Goal: Navigation & Orientation: Find specific page/section

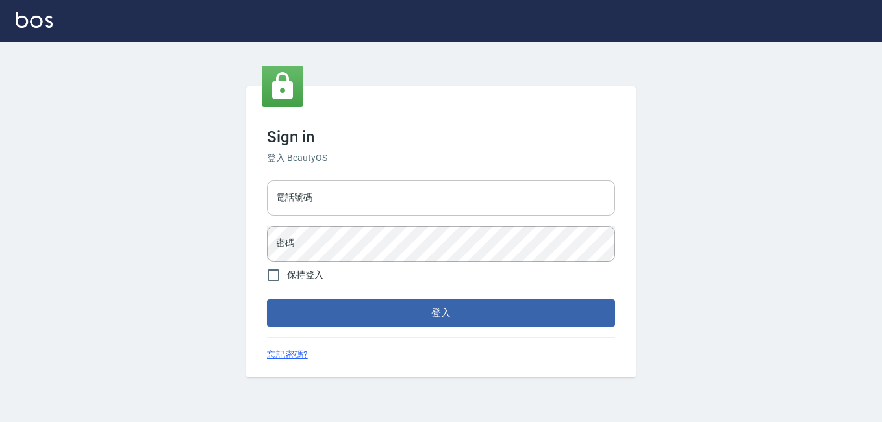
click at [335, 190] on input "電話號碼" at bounding box center [441, 198] width 348 height 35
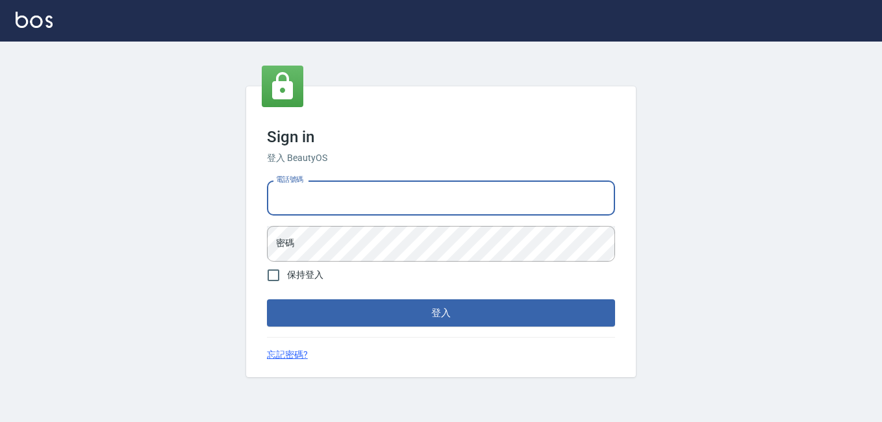
click at [343, 190] on input "電話號碼" at bounding box center [441, 198] width 348 height 35
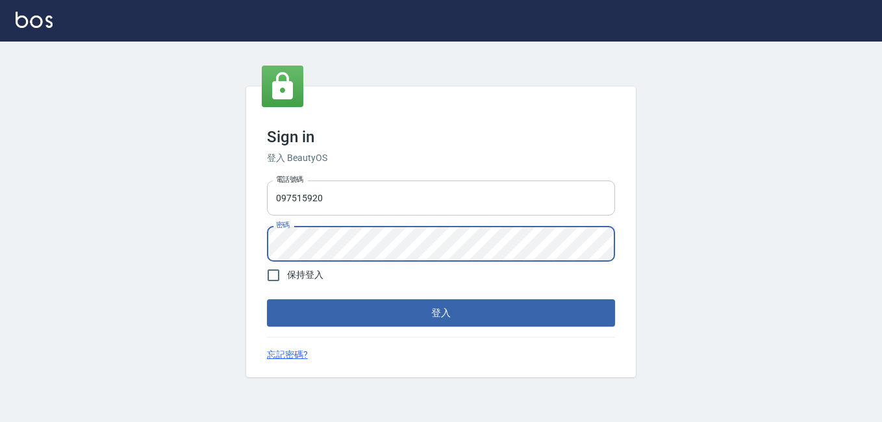
click at [267, 300] on button "登入" at bounding box center [441, 313] width 348 height 27
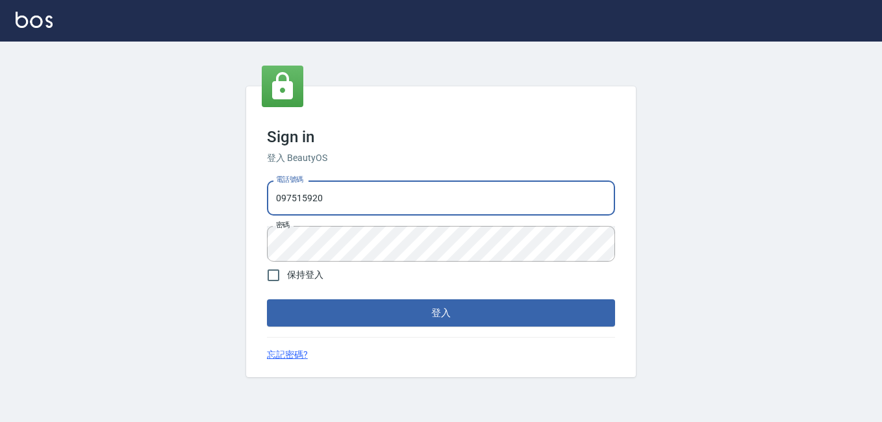
click at [379, 192] on input "097515920" at bounding box center [441, 198] width 348 height 35
type input "0975151920"
click at [267, 300] on button "登入" at bounding box center [441, 313] width 348 height 27
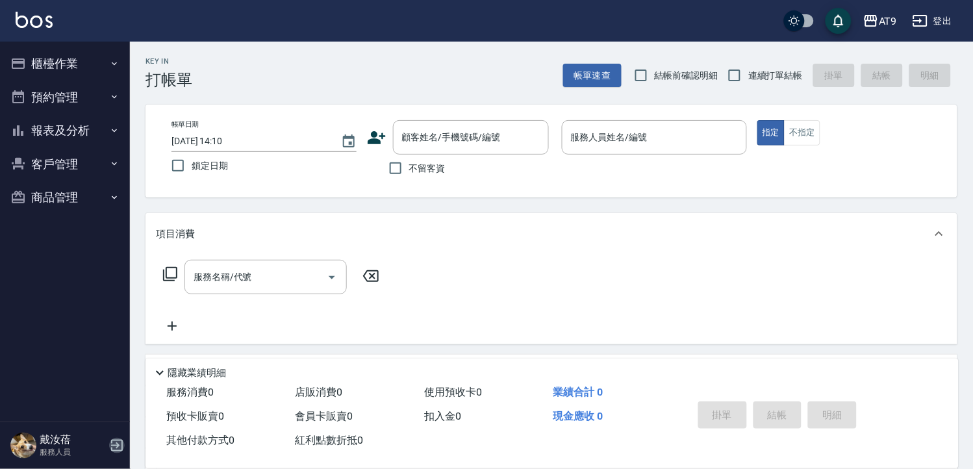
click at [114, 422] on icon "button" at bounding box center [117, 446] width 16 height 16
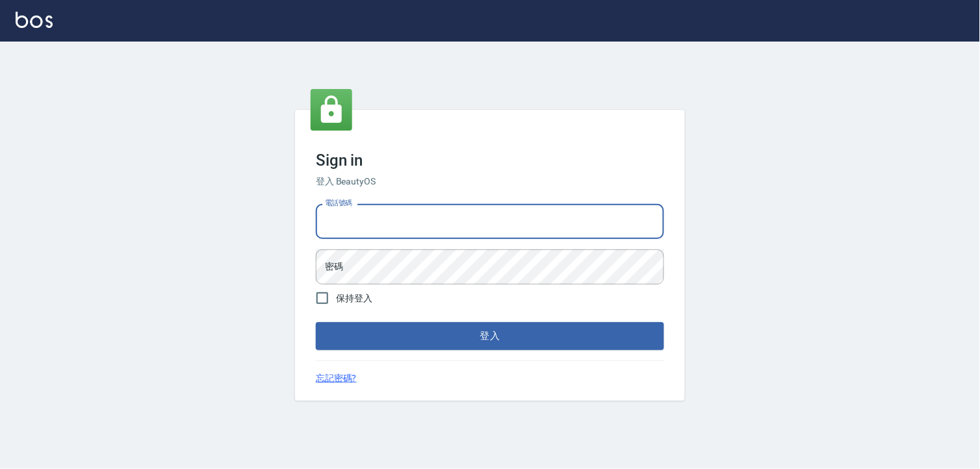
click at [374, 216] on input "電話號碼" at bounding box center [490, 221] width 348 height 35
drag, startPoint x: 0, startPoint y: 0, endPoint x: 374, endPoint y: 216, distance: 432.3
click at [374, 216] on input "電話號碼" at bounding box center [490, 221] width 348 height 35
click at [377, 222] on input "電話號碼" at bounding box center [490, 221] width 348 height 35
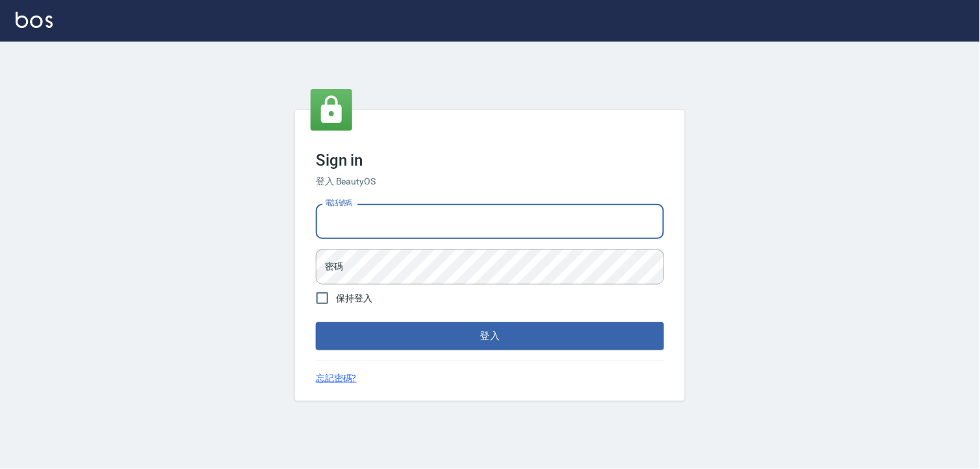
drag, startPoint x: 377, startPoint y: 222, endPoint x: 335, endPoint y: 220, distance: 42.3
click at [335, 220] on input "電話號碼" at bounding box center [490, 221] width 348 height 35
type input "0975151920"
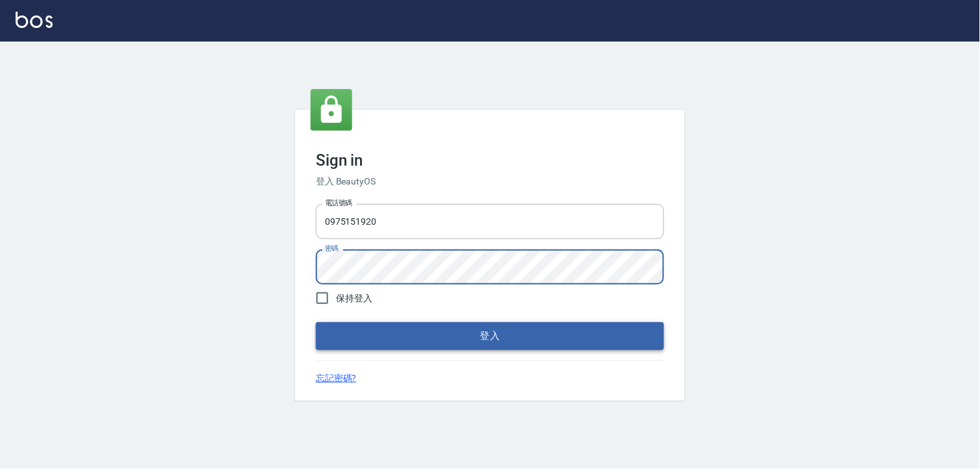
click at [425, 335] on button "登入" at bounding box center [490, 335] width 348 height 27
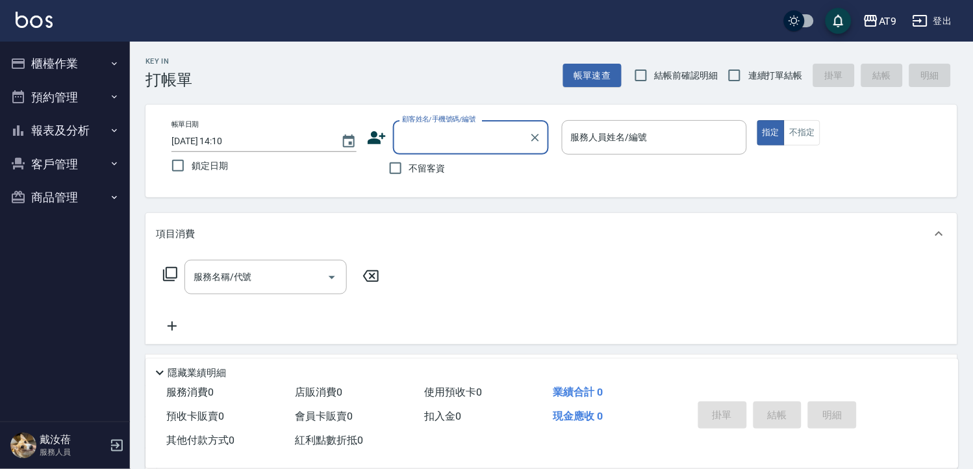
click at [932, 21] on button "登出" at bounding box center [933, 21] width 50 height 24
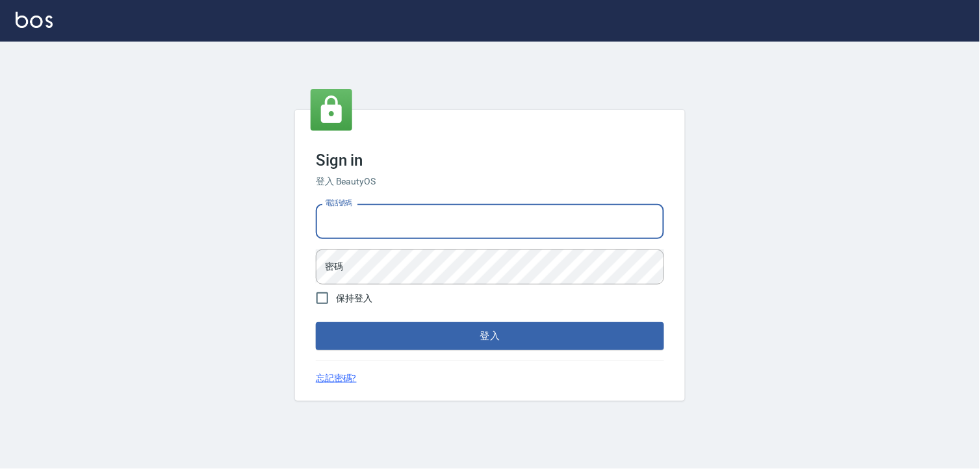
type input "0968065108"
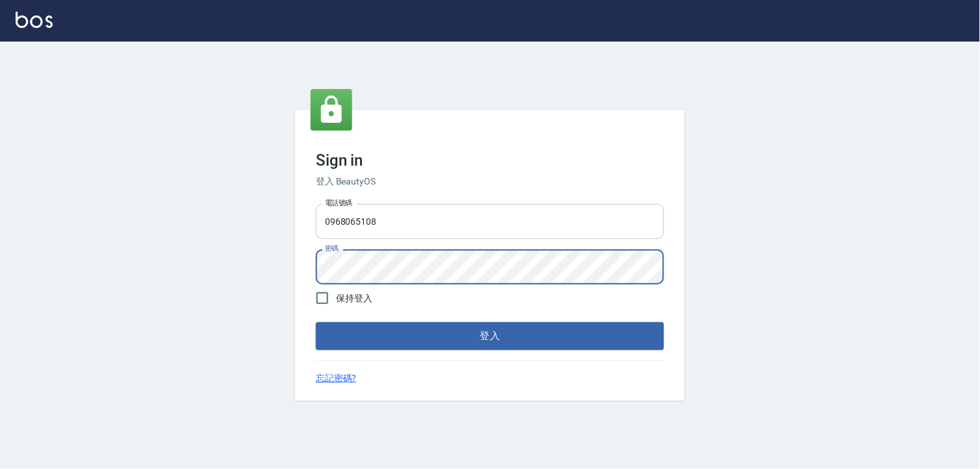
click at [316, 322] on button "登入" at bounding box center [490, 335] width 348 height 27
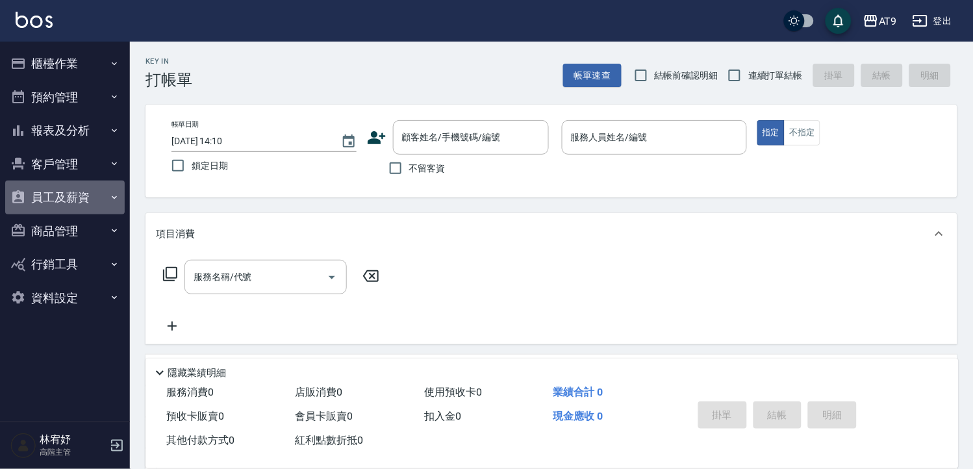
click at [79, 191] on button "員工及薪資" at bounding box center [65, 198] width 120 height 34
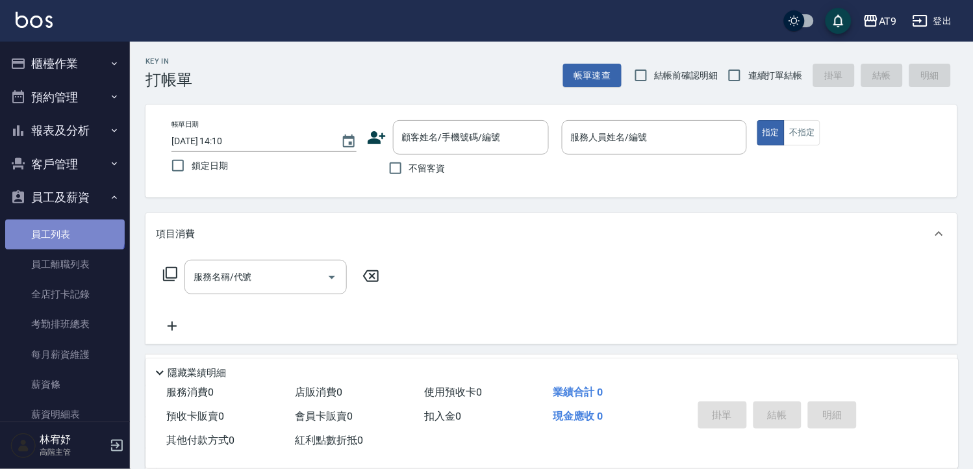
click at [64, 231] on link "員工列表" at bounding box center [65, 235] width 120 height 30
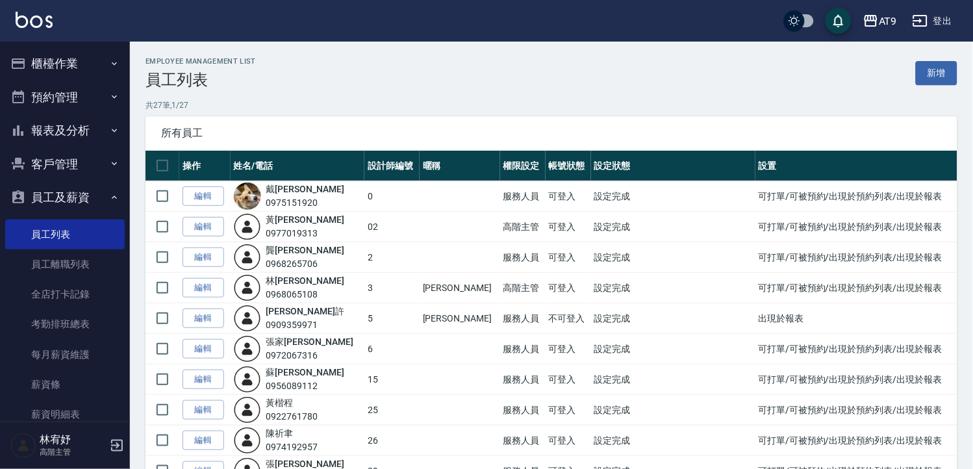
click at [79, 55] on button "櫃檯作業" at bounding box center [65, 64] width 120 height 34
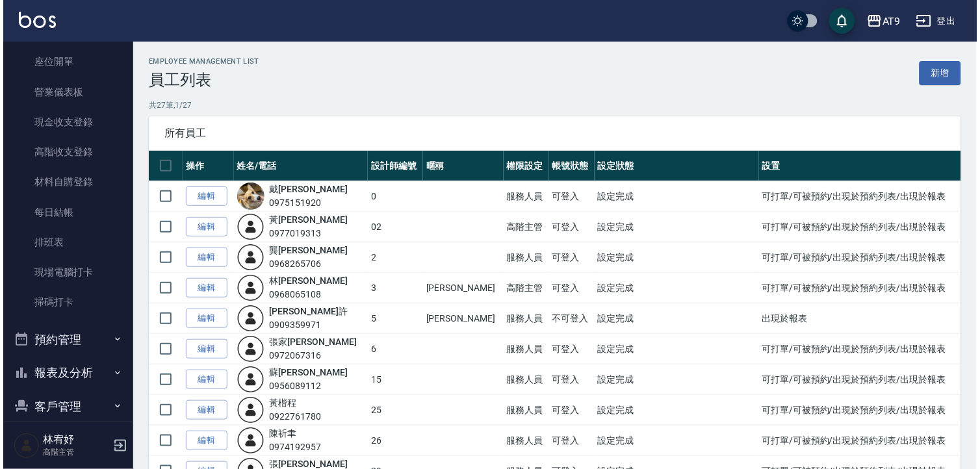
scroll to position [144, 0]
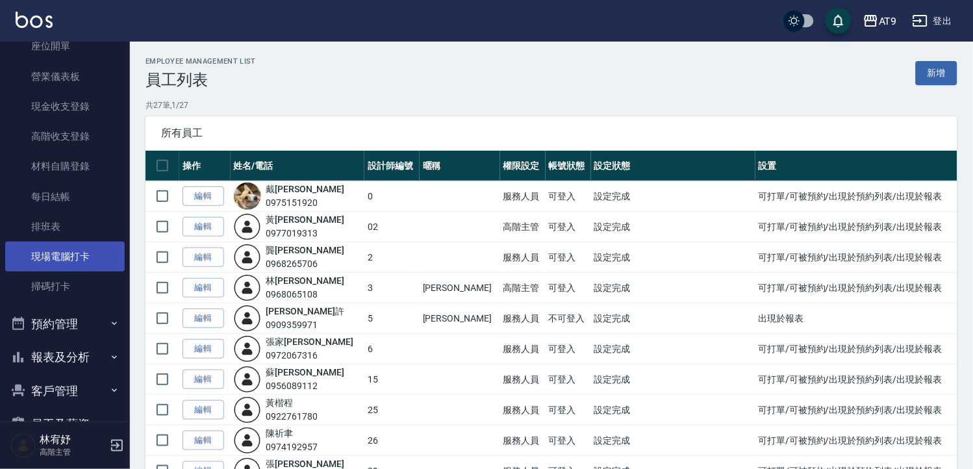
click at [80, 255] on link "現場電腦打卡" at bounding box center [65, 257] width 120 height 30
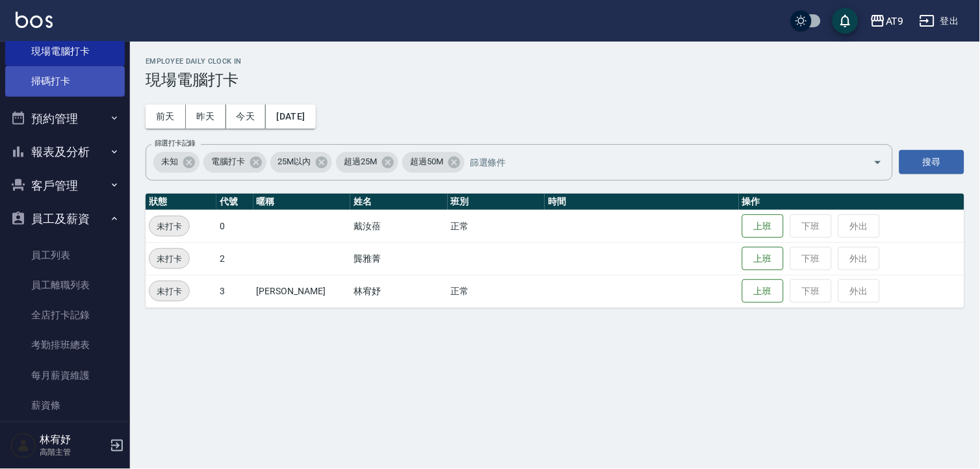
scroll to position [361, 0]
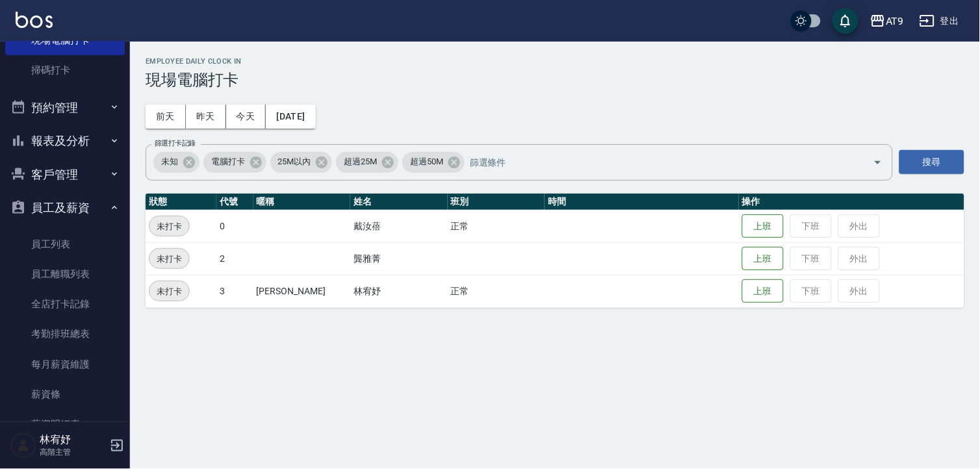
click at [78, 135] on button "報表及分析" at bounding box center [65, 141] width 120 height 34
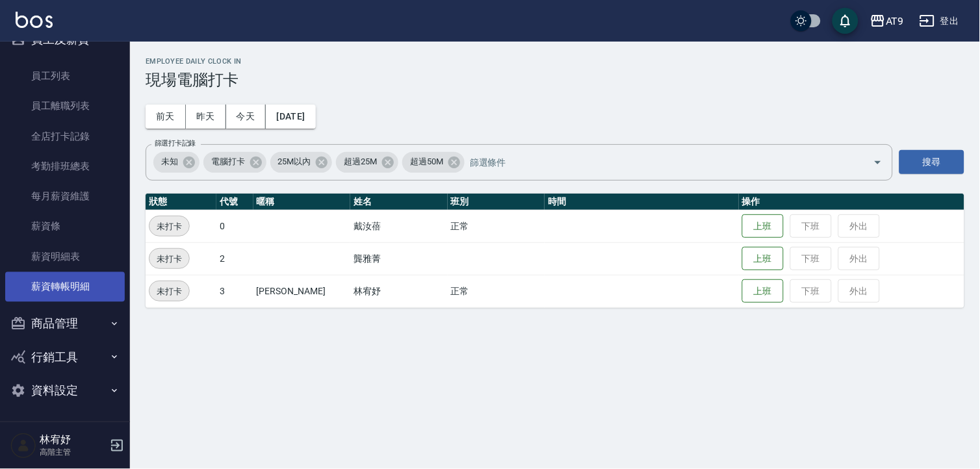
scroll to position [1730, 0]
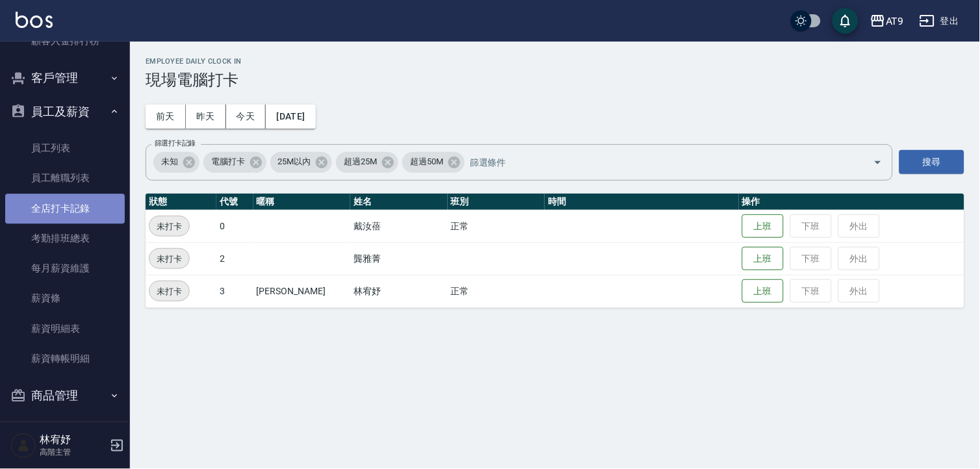
click at [86, 212] on link "全店打卡記錄" at bounding box center [65, 209] width 120 height 30
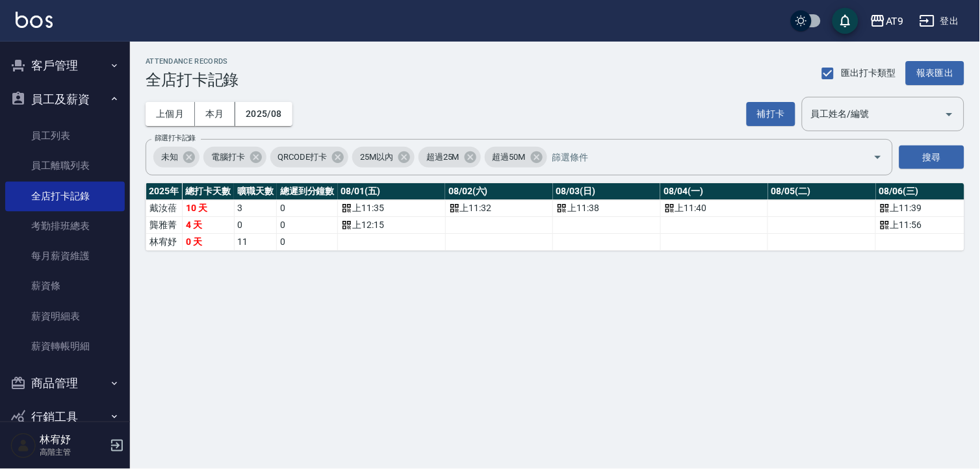
scroll to position [1658, 0]
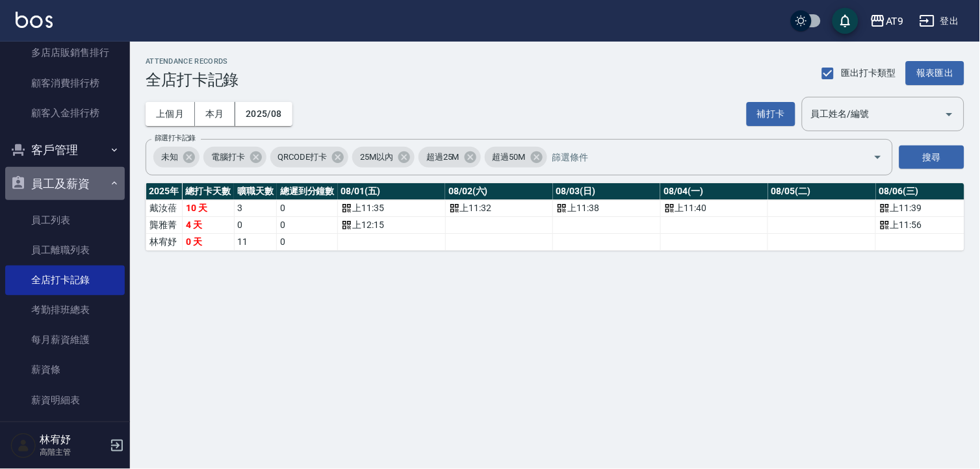
click at [66, 173] on button "員工及薪資" at bounding box center [65, 184] width 120 height 34
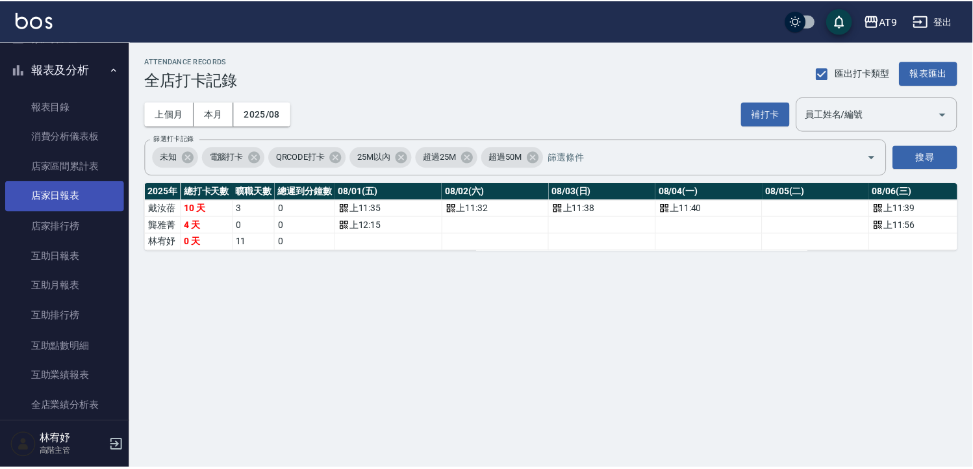
scroll to position [433, 0]
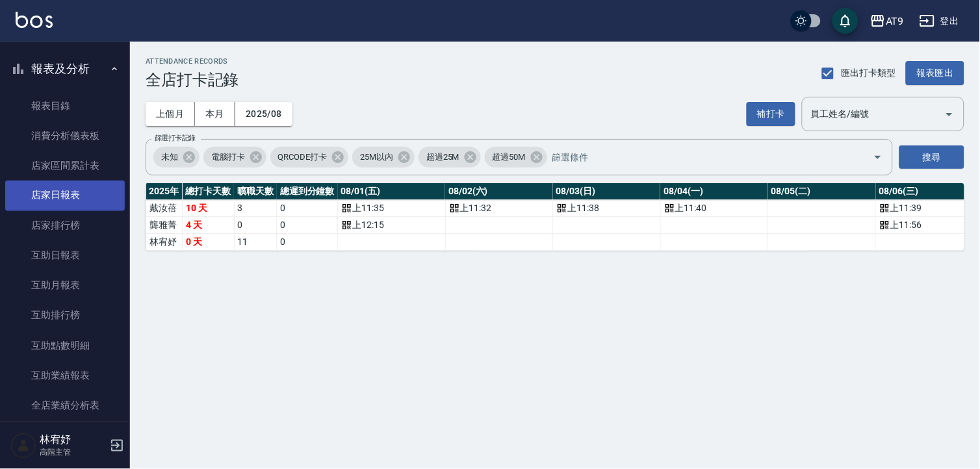
click at [83, 189] on link "店家日報表" at bounding box center [65, 196] width 120 height 30
